Goal: Information Seeking & Learning: Learn about a topic

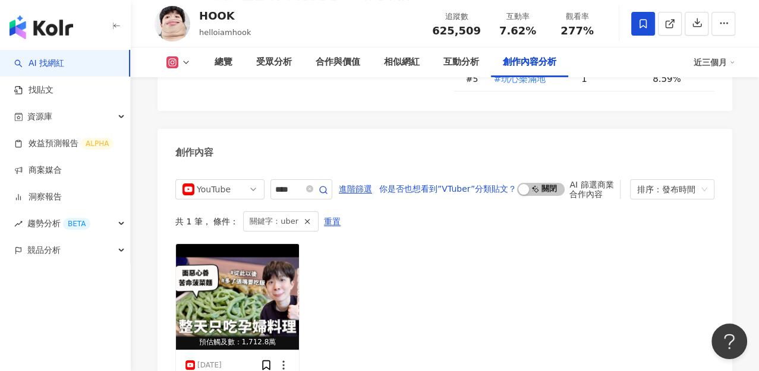
scroll to position [3647, 0]
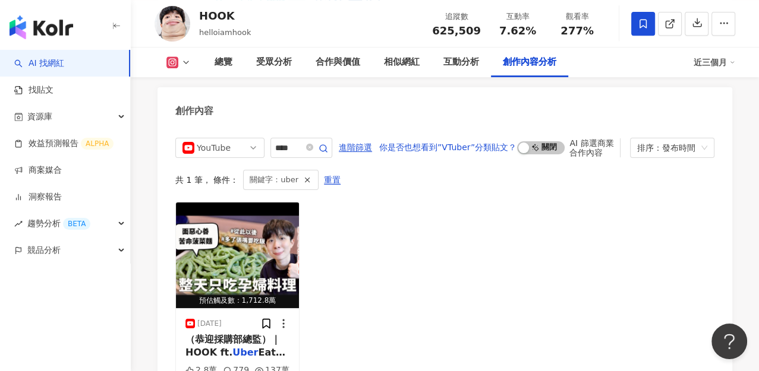
click at [219, 10] on div "HOOK" at bounding box center [225, 15] width 52 height 15
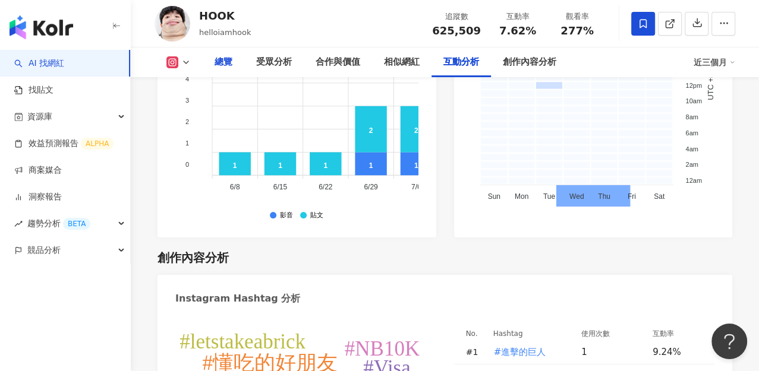
click at [221, 62] on div "總覽" at bounding box center [224, 62] width 18 height 14
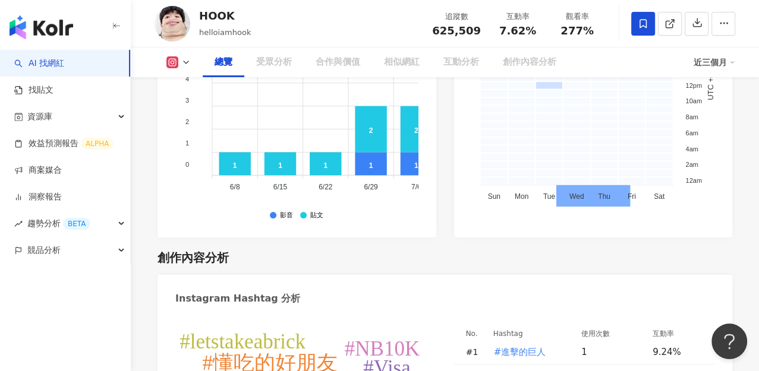
scroll to position [72, 0]
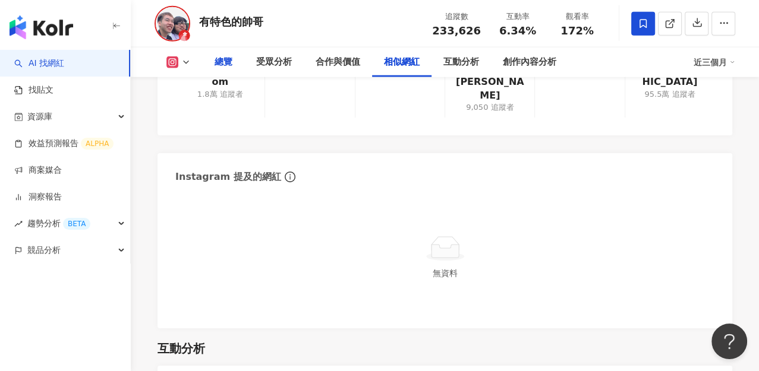
click at [226, 68] on div "總覽" at bounding box center [224, 62] width 18 height 14
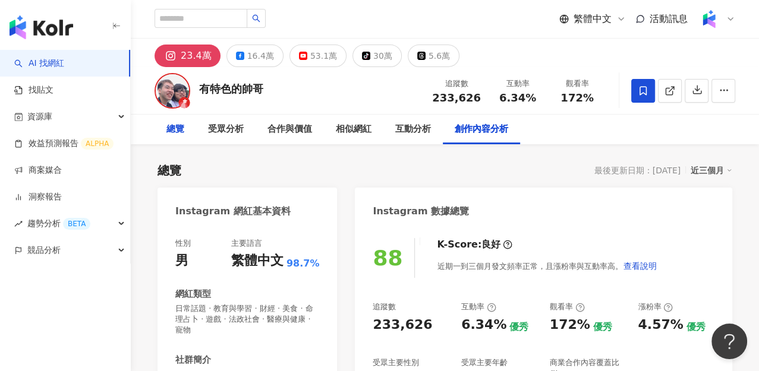
click at [171, 129] on div "總覽" at bounding box center [175, 129] width 18 height 14
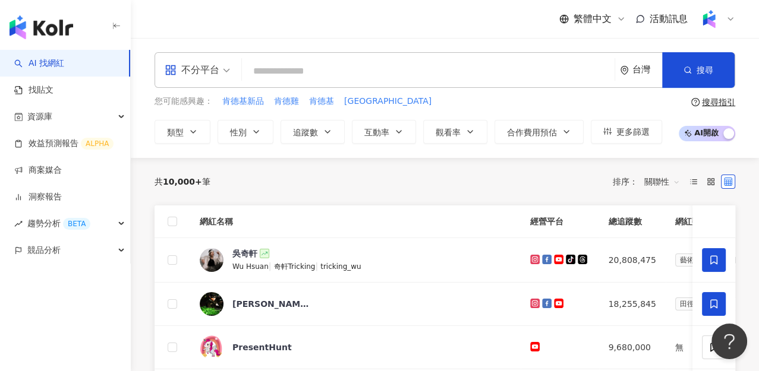
click at [343, 20] on div "繁體中文 活動訊息" at bounding box center [445, 19] width 581 height 38
click at [380, 23] on div "繁體中文 活動訊息" at bounding box center [445, 19] width 581 height 38
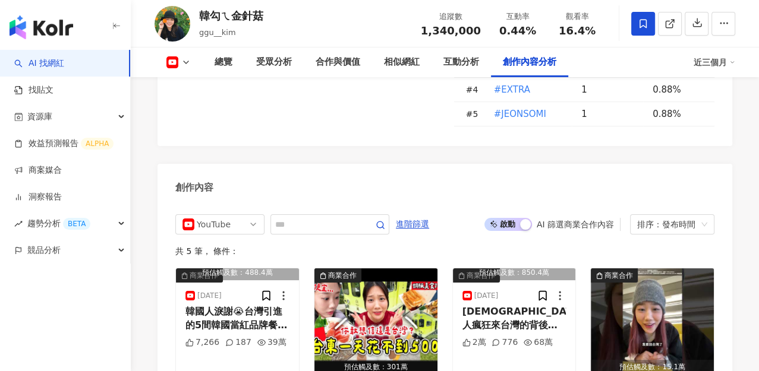
scroll to position [3208, 0]
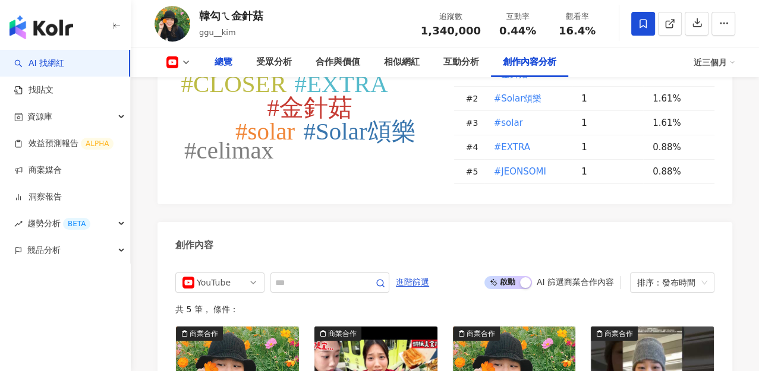
click at [225, 65] on div "總覽" at bounding box center [224, 62] width 18 height 14
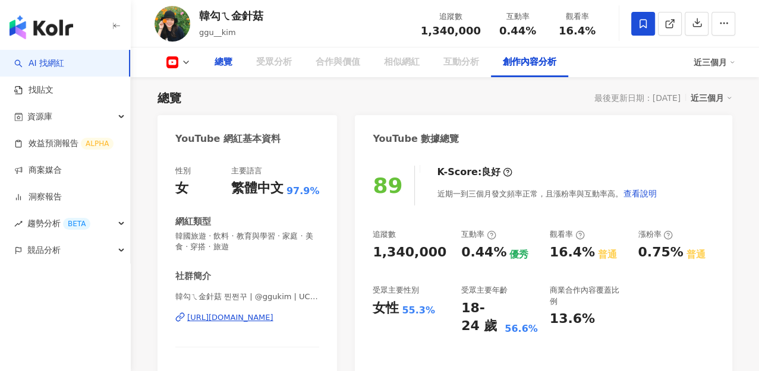
scroll to position [3278, 0]
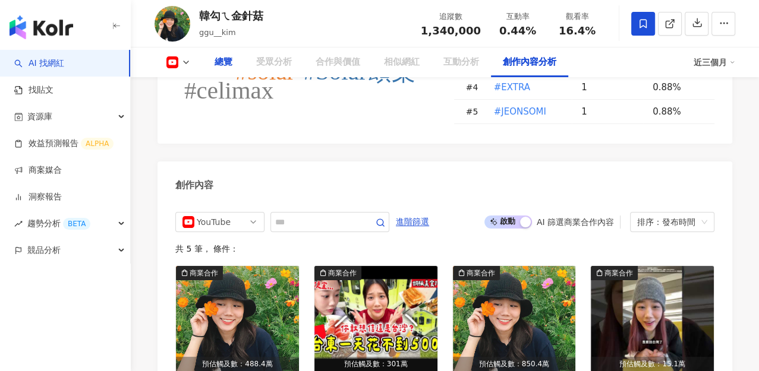
click at [225, 65] on div "總覽" at bounding box center [224, 62] width 18 height 14
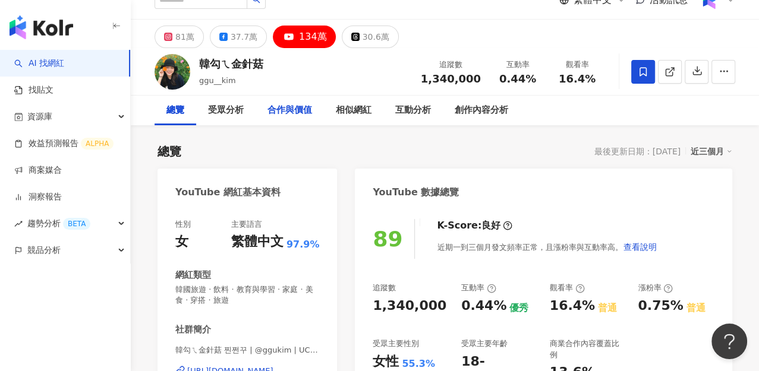
scroll to position [0, 0]
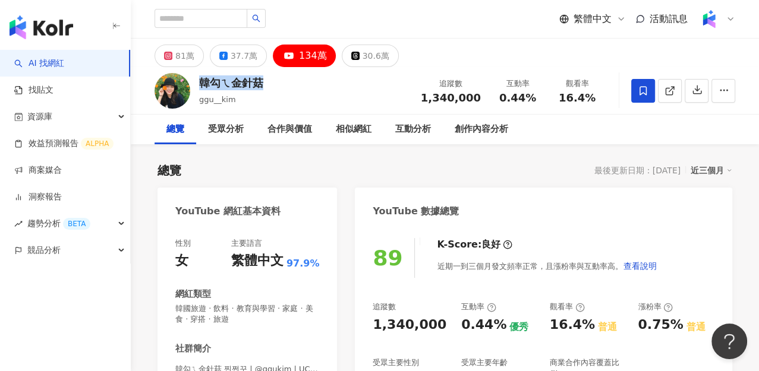
drag, startPoint x: 202, startPoint y: 82, endPoint x: 280, endPoint y: 83, distance: 78.4
click at [280, 83] on div "韓勾ㄟ金針菇 ggu__kim 追蹤數 1,340,000 互動率 0.44% 觀看率 16.4%" at bounding box center [445, 90] width 628 height 47
copy div "韓勾ㄟ金針菇"
click at [228, 84] on div "韓勾ㄟ金針菇" at bounding box center [231, 82] width 64 height 15
drag, startPoint x: 201, startPoint y: 84, endPoint x: 229, endPoint y: 87, distance: 28.7
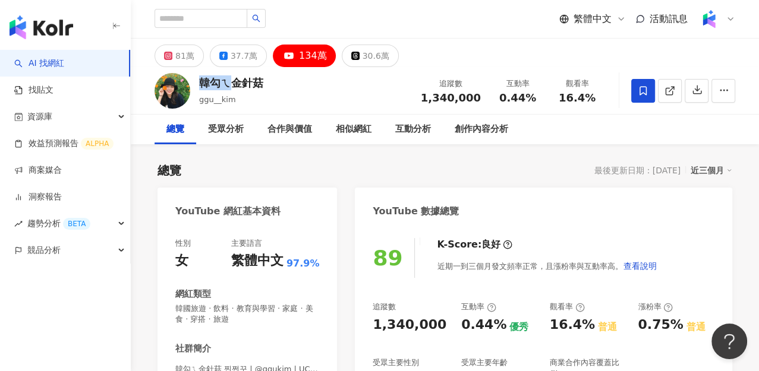
click at [229, 87] on div "韓勾ㄟ金針菇" at bounding box center [231, 82] width 64 height 15
copy div "韓勾ㄟ"
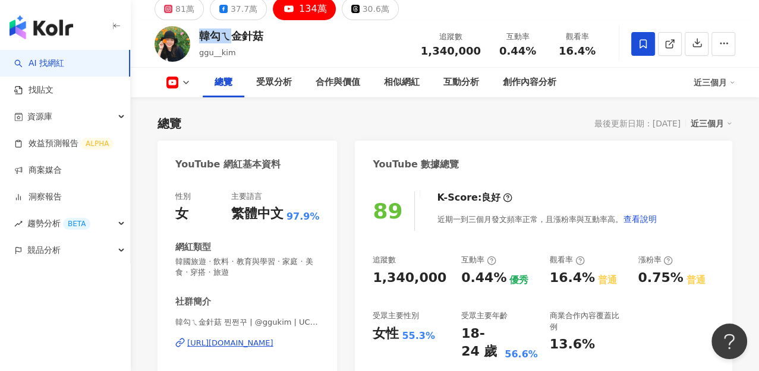
scroll to position [66, 0]
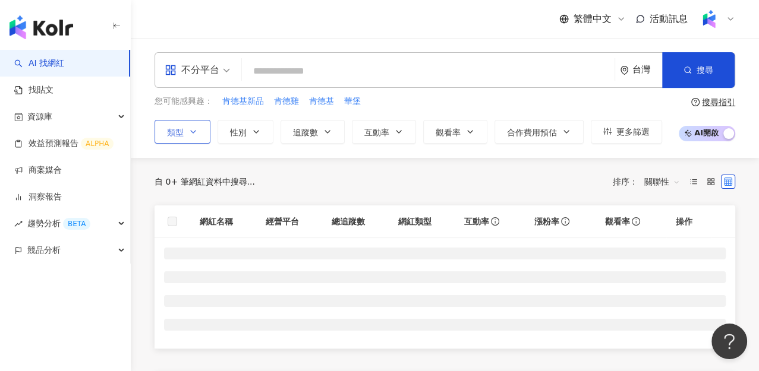
click at [191, 134] on icon "button" at bounding box center [193, 132] width 10 height 10
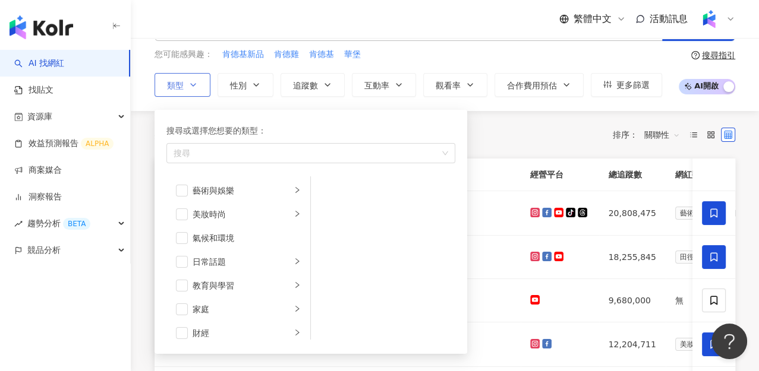
scroll to position [132, 0]
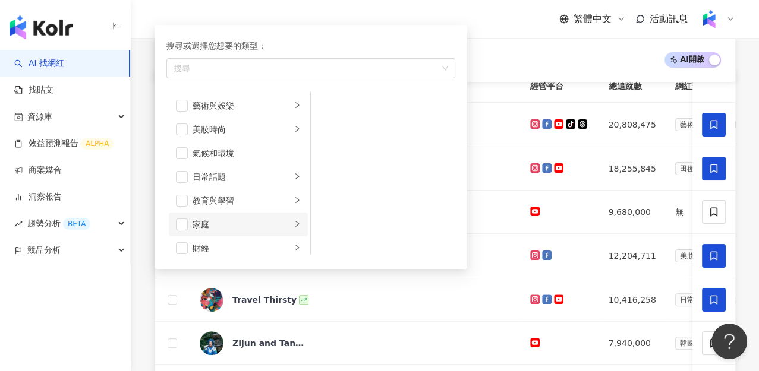
click at [272, 222] on div "家庭" at bounding box center [242, 224] width 99 height 13
click at [508, 46] on div "AI 開啟 AI 關閉" at bounding box center [445, 60] width 581 height 44
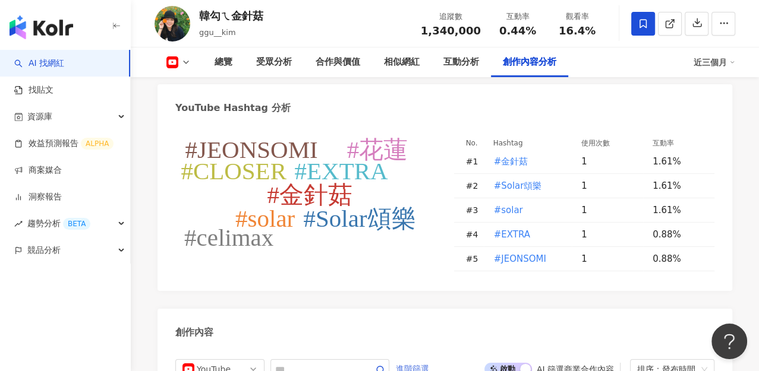
scroll to position [3207, 0]
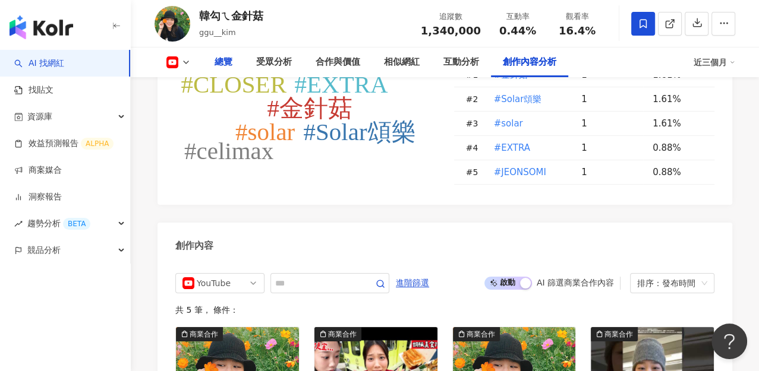
click at [226, 62] on div "總覽" at bounding box center [224, 62] width 18 height 14
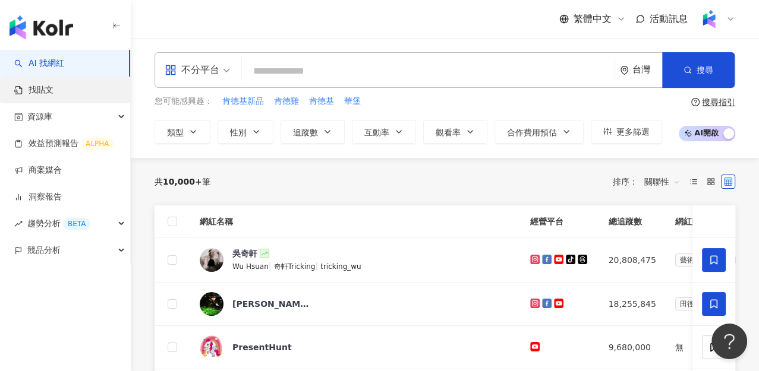
click at [53, 84] on link "找貼文" at bounding box center [33, 90] width 39 height 12
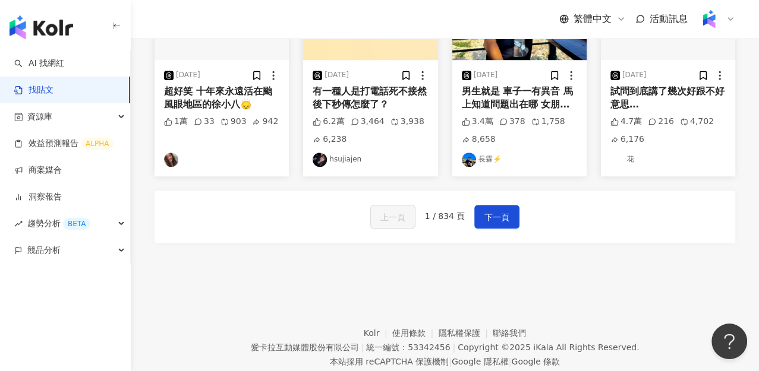
scroll to position [754, 0]
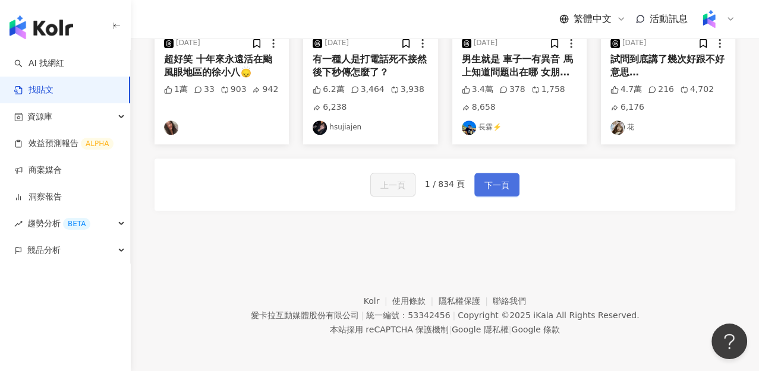
click at [485, 181] on span "下一頁" at bounding box center [496, 185] width 25 height 14
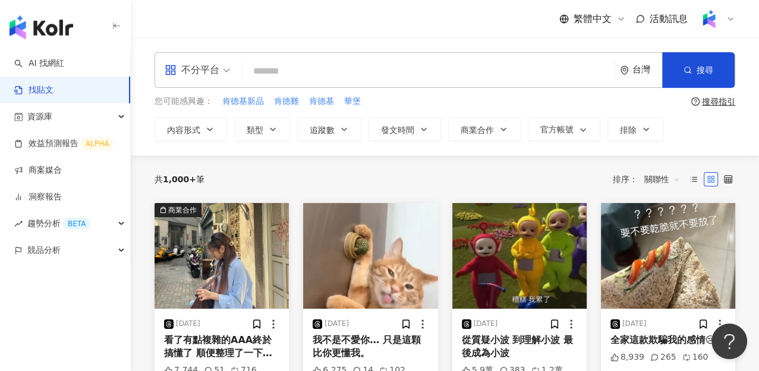
scroll to position [0, 0]
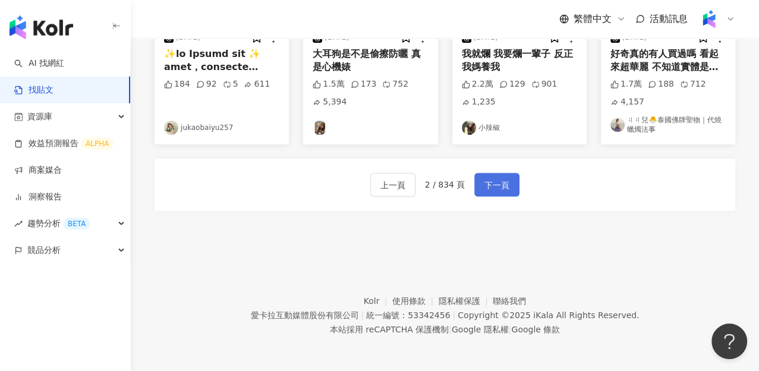
click at [502, 185] on span "下一頁" at bounding box center [496, 185] width 25 height 14
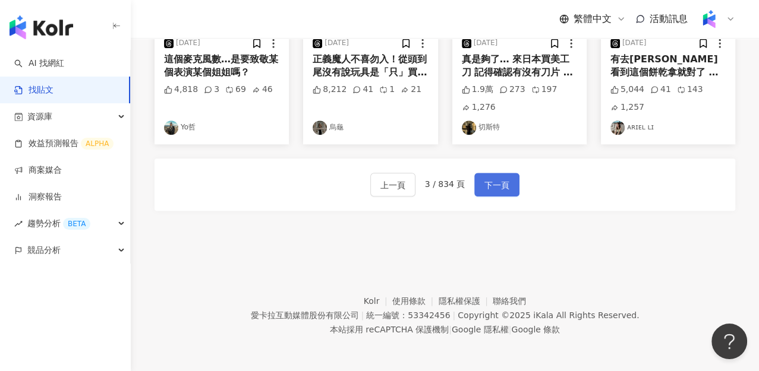
click at [496, 188] on span "下一頁" at bounding box center [496, 185] width 25 height 14
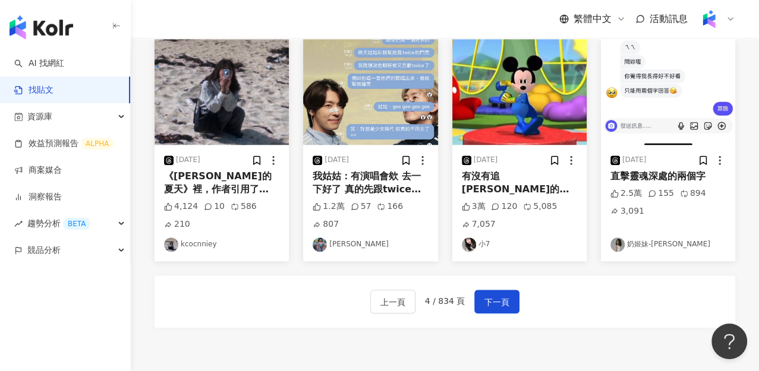
scroll to position [754, 0]
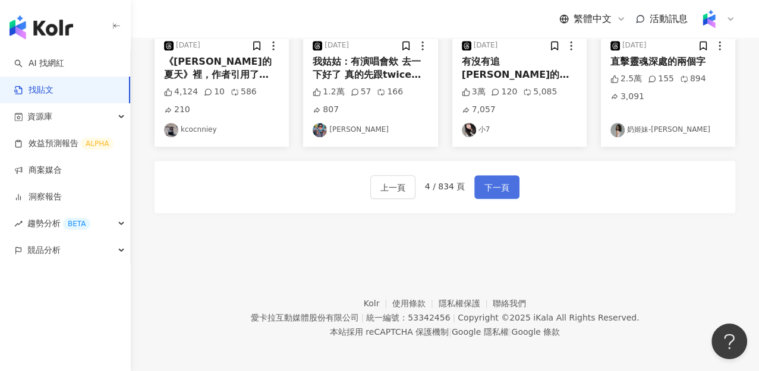
click at [499, 187] on span "下一頁" at bounding box center [496, 188] width 25 height 14
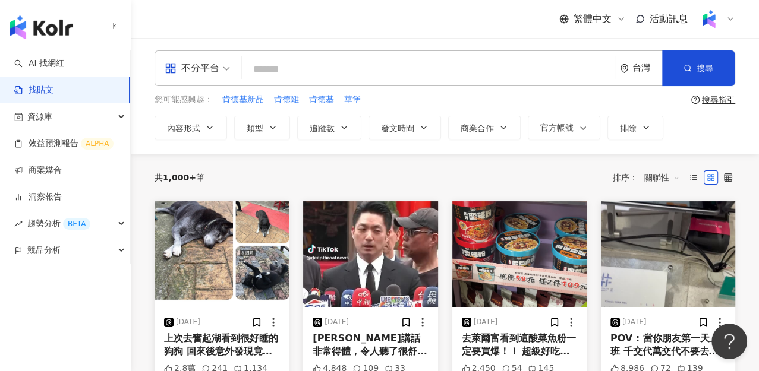
scroll to position [11, 0]
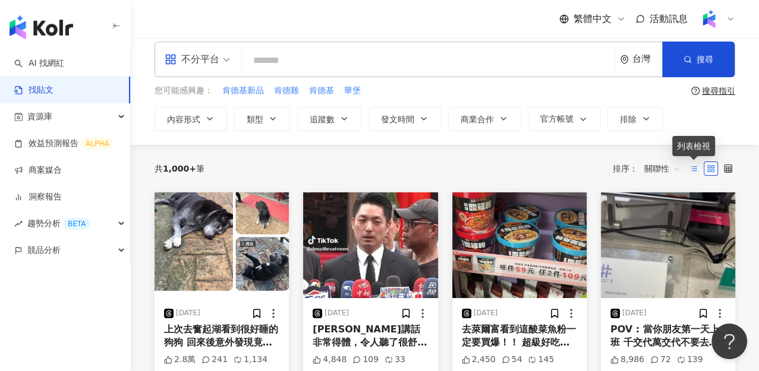
click at [693, 170] on icon at bounding box center [693, 169] width 8 height 8
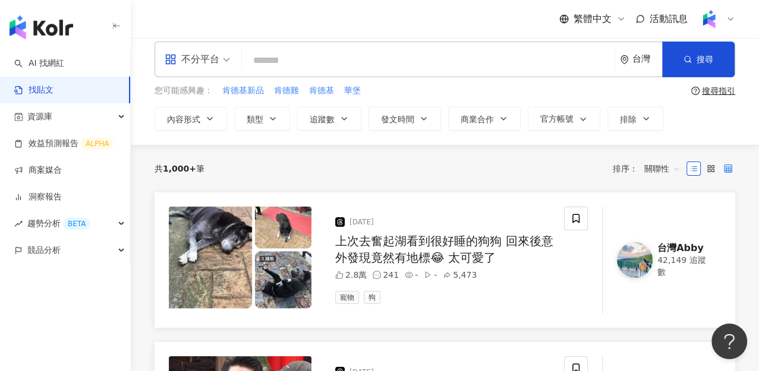
click at [729, 173] on label at bounding box center [728, 169] width 14 height 14
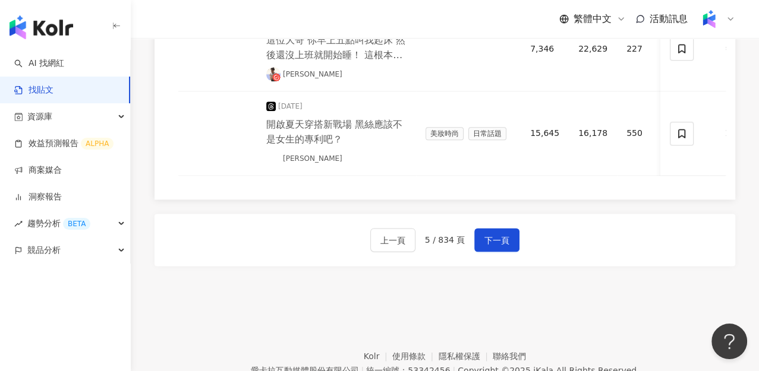
scroll to position [1127, 0]
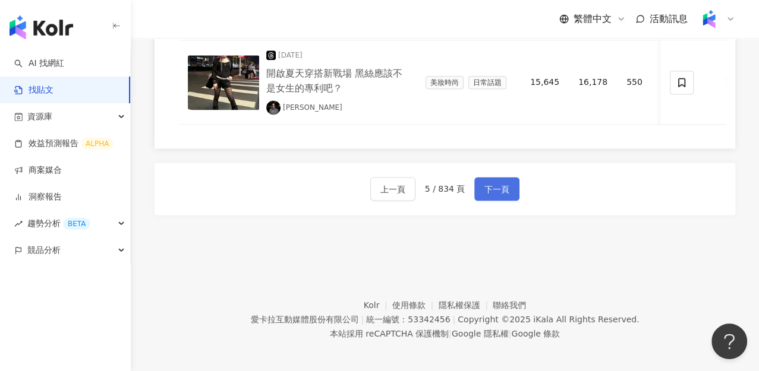
click at [493, 182] on span "下一頁" at bounding box center [496, 189] width 25 height 14
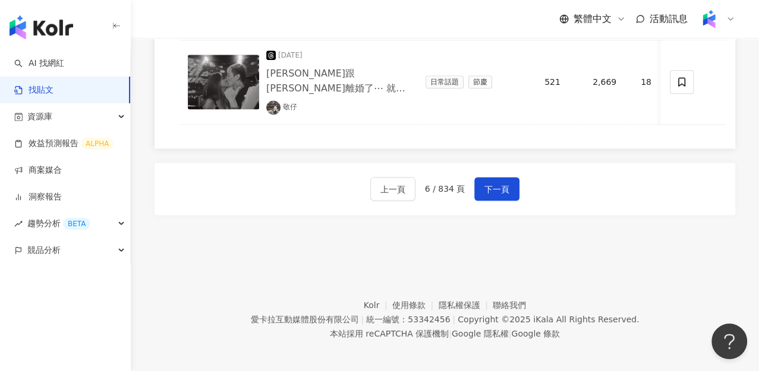
scroll to position [1139, 0]
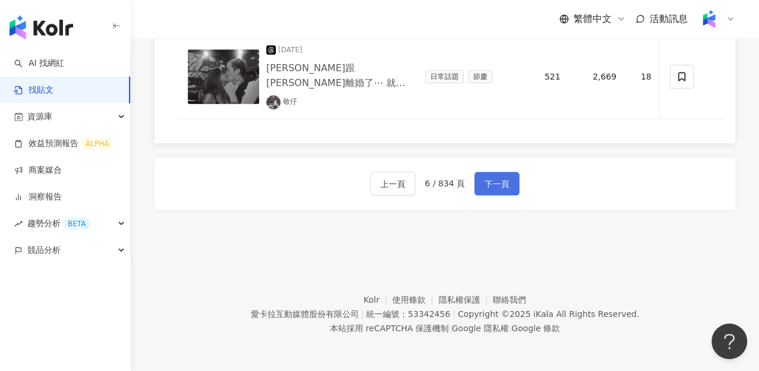
click at [503, 178] on span "下一頁" at bounding box center [496, 184] width 25 height 14
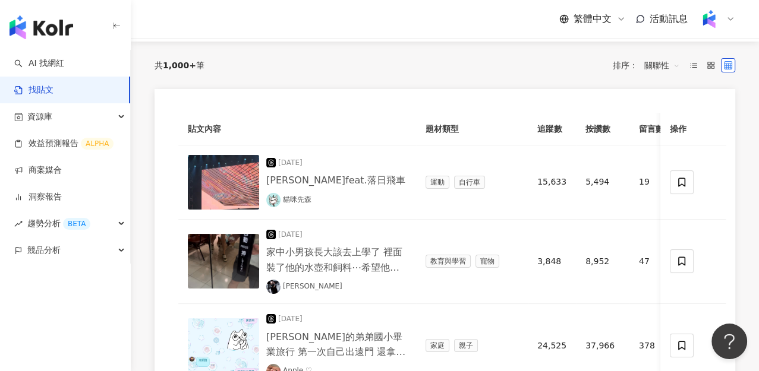
scroll to position [112, 0]
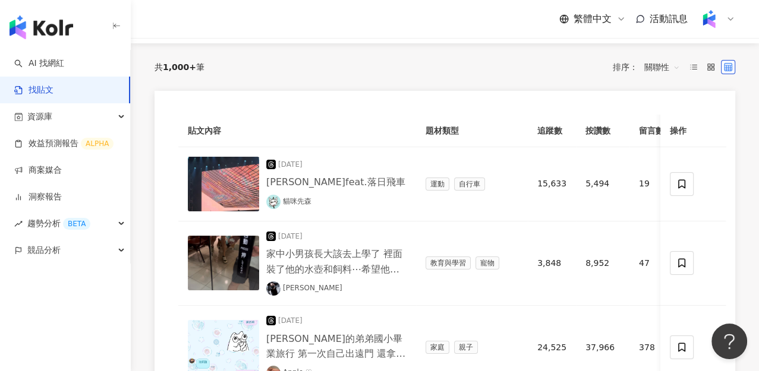
click at [663, 67] on span "關聯性" at bounding box center [662, 67] width 36 height 19
click at [568, 45] on div "共 1,000+ 筆 排序： 關聯性" at bounding box center [445, 67] width 581 height 48
click at [371, 75] on div "共 1,000+ 筆 排序： 關聯性" at bounding box center [445, 67] width 581 height 19
click at [450, 85] on div "共 1,000+ 筆 排序： 關聯性" at bounding box center [445, 67] width 581 height 48
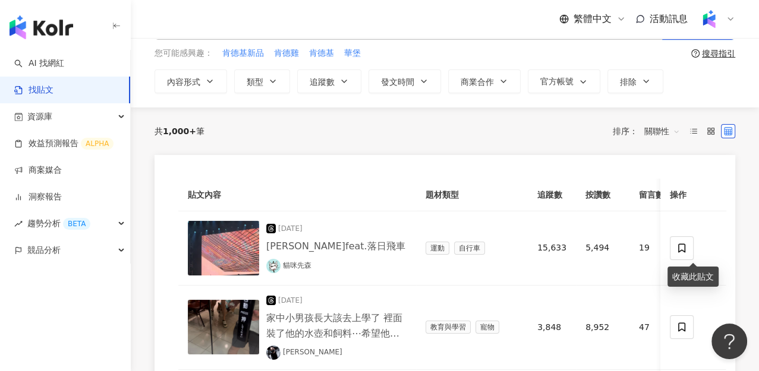
scroll to position [0, 0]
